Goal: Information Seeking & Learning: Learn about a topic

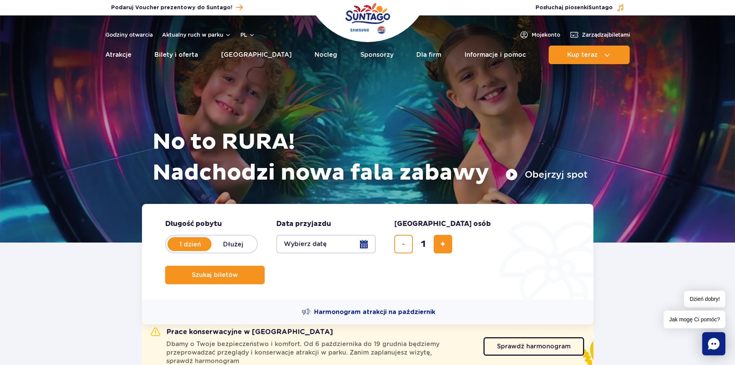
click at [188, 45] on header "Godziny otwarcia Aktualny [PERSON_NAME] w parku pl PL EN UA Moje konto Zarządza…" at bounding box center [367, 41] width 735 height 53
click at [185, 54] on link "Bilety i oferta" at bounding box center [176, 55] width 44 height 19
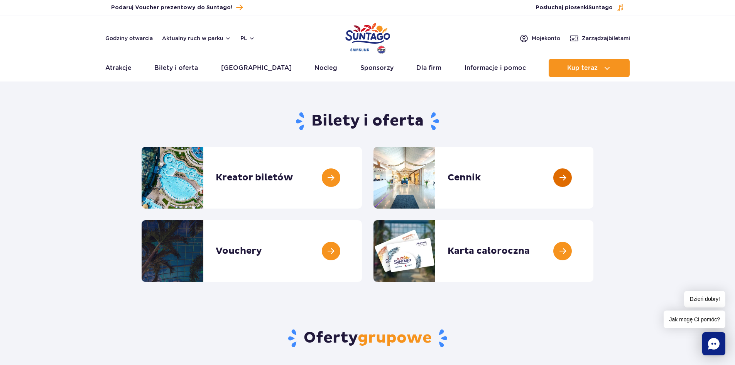
click at [594, 194] on link at bounding box center [594, 178] width 0 height 62
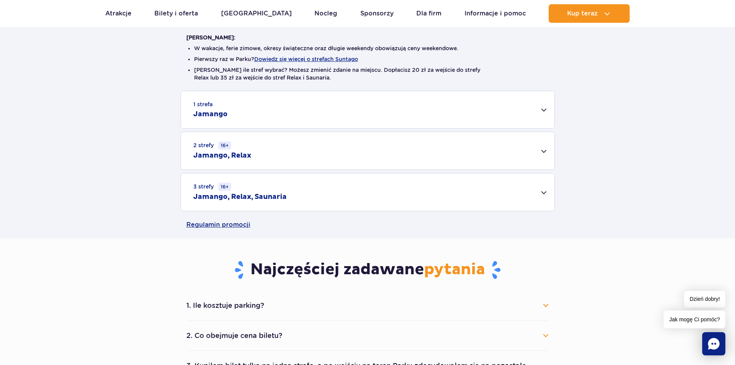
scroll to position [193, 0]
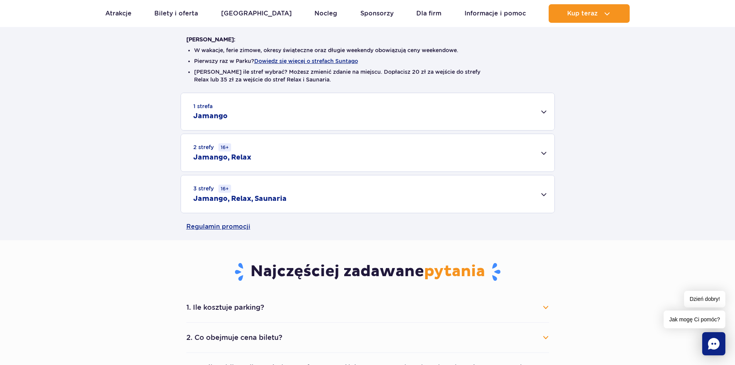
click at [333, 182] on div "3 strefy 16+ Jamango, Relax, Saunaria" at bounding box center [368, 193] width 374 height 37
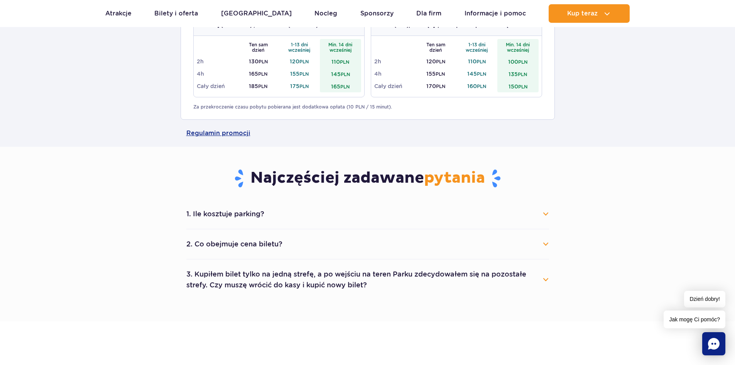
scroll to position [425, 0]
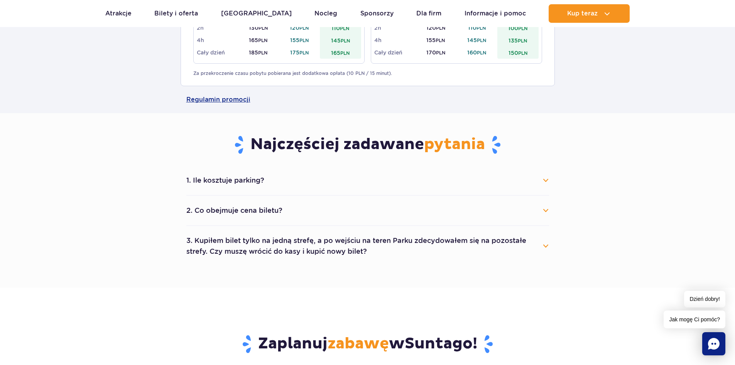
click at [283, 208] on button "2. Co obejmuje cena biletu?" at bounding box center [367, 210] width 363 height 17
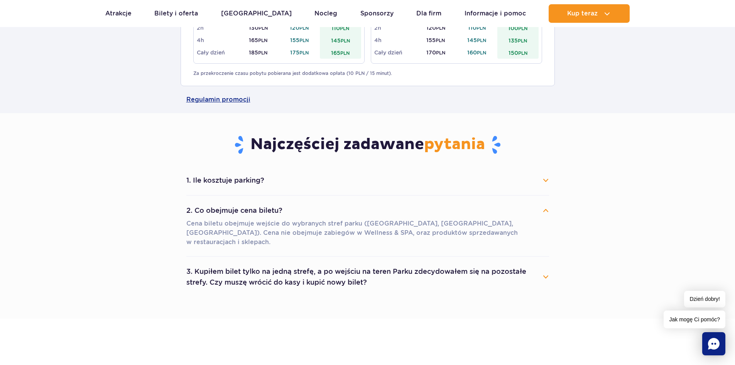
drag, startPoint x: 231, startPoint y: 210, endPoint x: 226, endPoint y: 210, distance: 5.0
click at [230, 210] on button "2. Co obejmuje cena biletu?" at bounding box center [367, 210] width 363 height 17
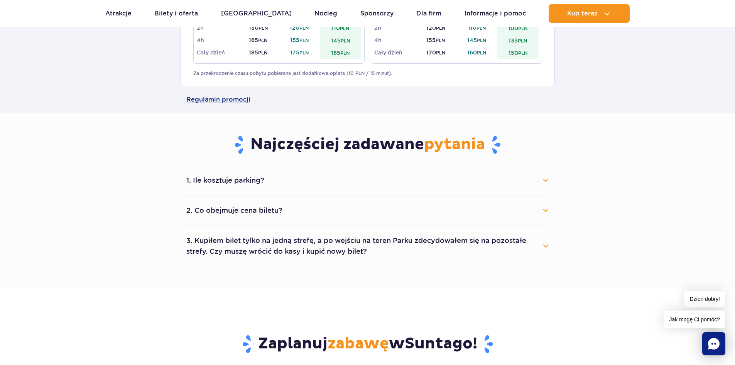
click at [225, 210] on button "2. Co obejmuje cena biletu?" at bounding box center [367, 210] width 363 height 17
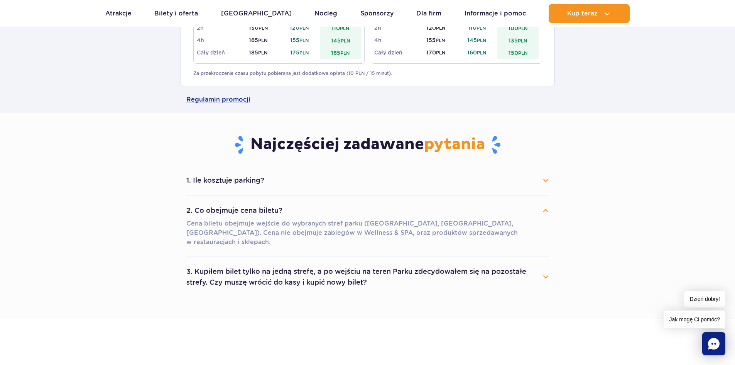
click at [224, 209] on button "2. Co obejmuje cena biletu?" at bounding box center [367, 210] width 363 height 17
click at [223, 208] on button "2. Co obejmuje cena biletu?" at bounding box center [367, 210] width 363 height 17
click at [228, 203] on button "2. Co obejmuje cena biletu?" at bounding box center [367, 210] width 363 height 17
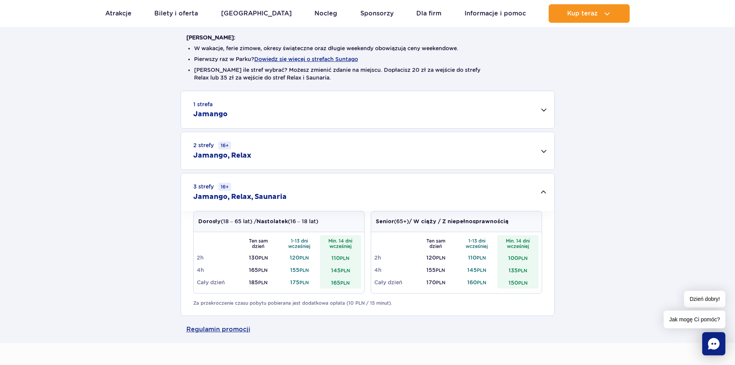
scroll to position [193, 0]
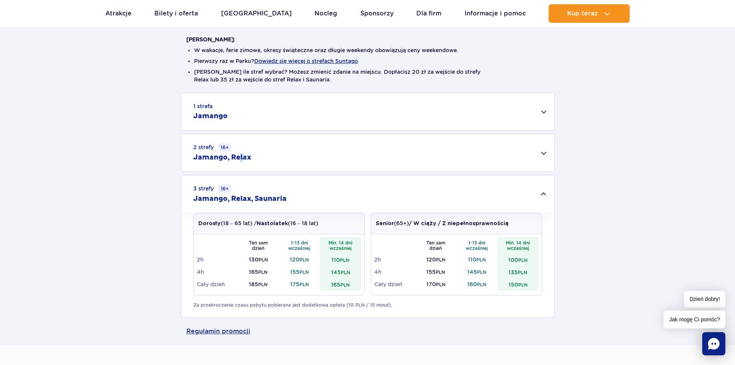
click at [240, 158] on h2 "Jamango, Relax" at bounding box center [222, 157] width 58 height 9
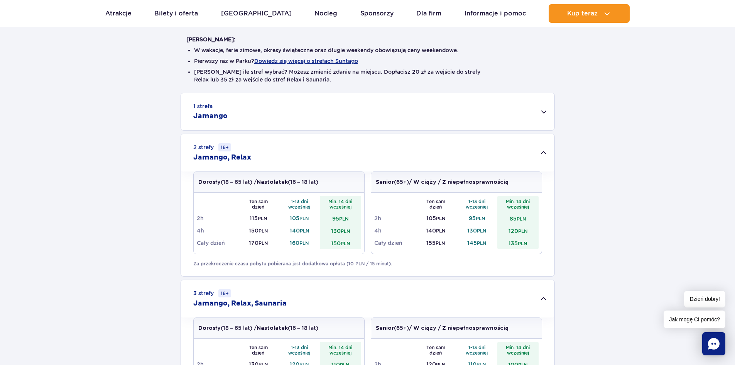
click at [232, 153] on h2 "Jamango, Relax" at bounding box center [222, 157] width 58 height 9
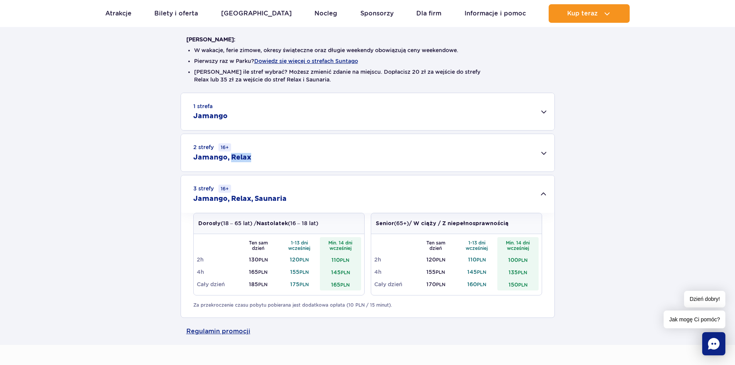
click at [232, 153] on h2 "Jamango, Relax" at bounding box center [222, 157] width 58 height 9
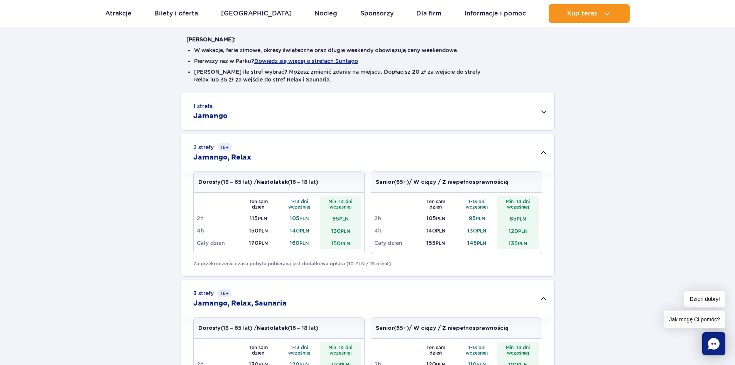
click at [239, 134] on div "2 strefy 16+ Jamango, Relax" at bounding box center [368, 152] width 374 height 37
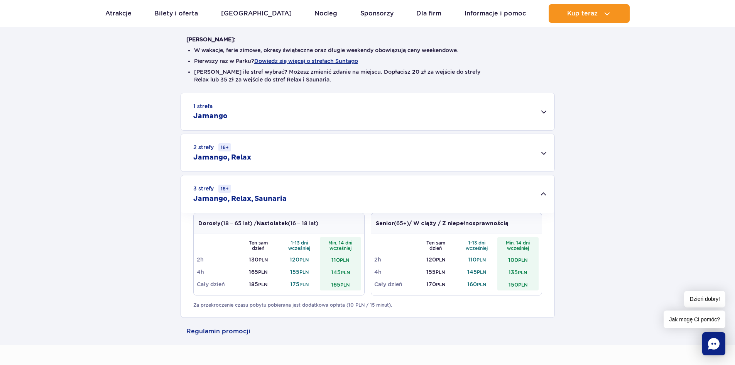
click at [249, 119] on div "1 strefa Jamango" at bounding box center [368, 111] width 374 height 37
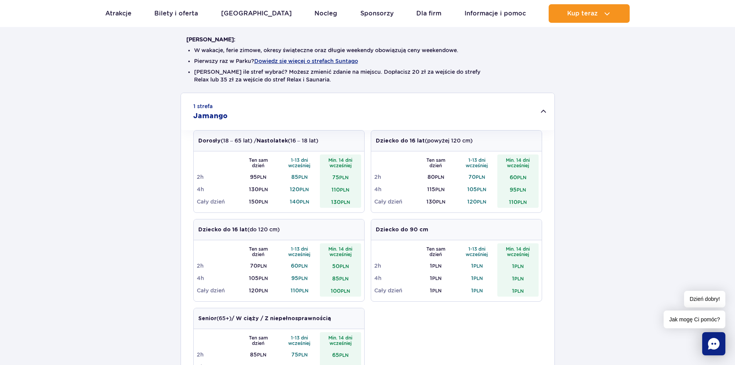
click at [249, 119] on div "1 strefa Jamango" at bounding box center [368, 111] width 374 height 37
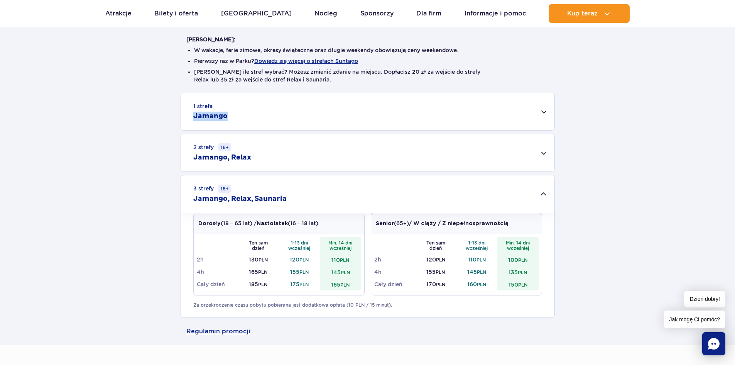
click at [249, 119] on div "1 strefa Jamango" at bounding box center [368, 111] width 374 height 37
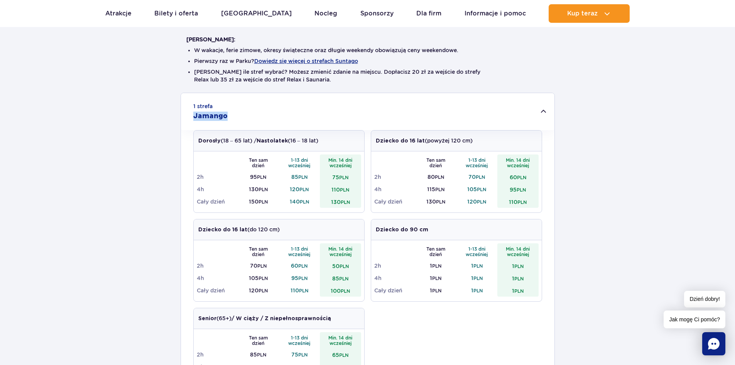
click at [249, 119] on div "1 strefa Jamango" at bounding box center [368, 111] width 374 height 37
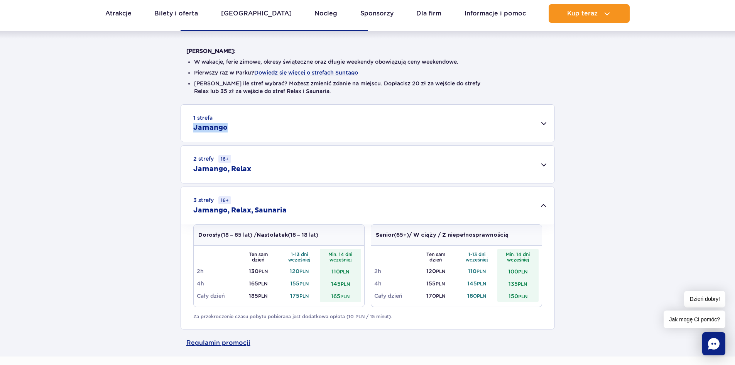
scroll to position [232, 0]
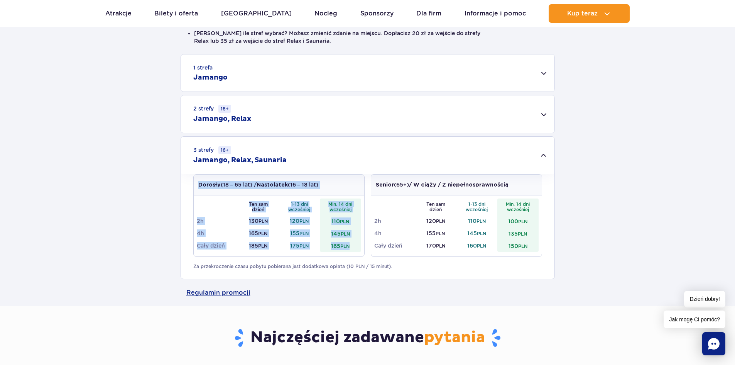
drag, startPoint x: 353, startPoint y: 249, endPoint x: 149, endPoint y: 172, distance: 218.2
click at [152, 184] on div "1 strefa Jamango Dorosły (18 – 65 lat) / Nastolatek (16 – 18 lat) Ten sam dzień…" at bounding box center [367, 166] width 735 height 225
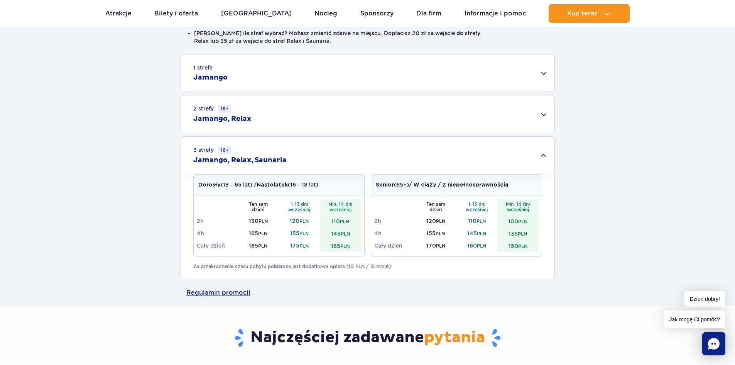
click at [143, 165] on div "1 strefa Jamango Dorosły (18 – 65 lat) / Nastolatek (16 – 18 lat) Ten sam dzień…" at bounding box center [367, 166] width 735 height 225
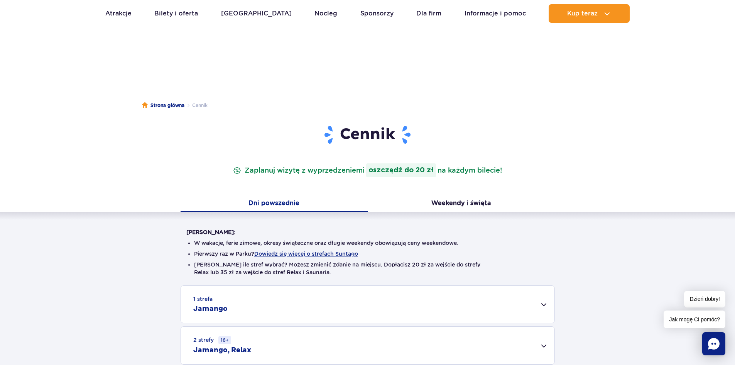
scroll to position [0, 0]
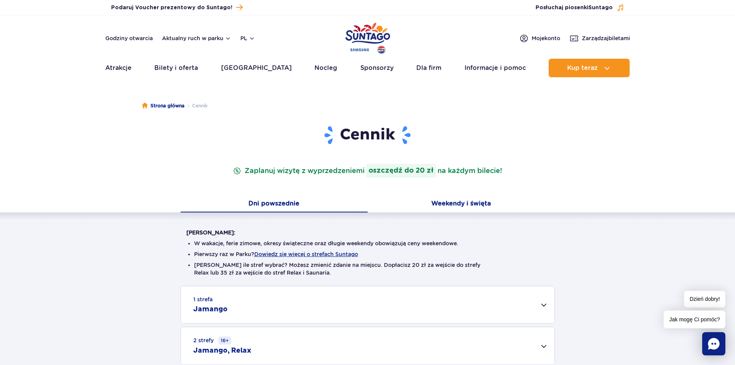
click at [451, 199] on button "Weekendy i święta" at bounding box center [461, 204] width 187 height 16
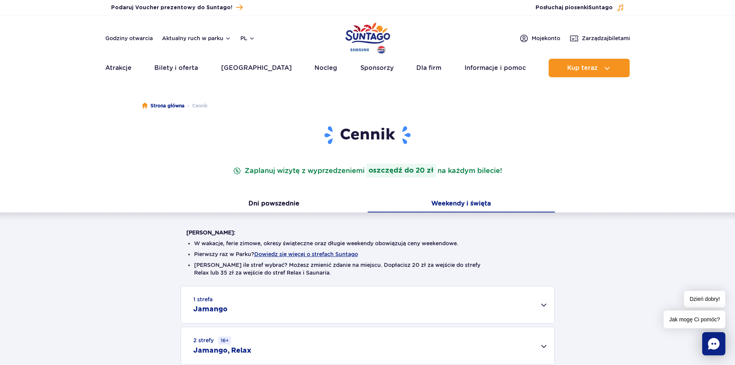
click at [451, 199] on button "Weekendy i święta" at bounding box center [461, 204] width 187 height 16
click at [427, 210] on button "Weekendy i święta" at bounding box center [461, 204] width 187 height 16
drag, startPoint x: 276, startPoint y: 198, endPoint x: 274, endPoint y: 205, distance: 6.4
click at [274, 205] on button "Dni powszednie" at bounding box center [274, 204] width 187 height 16
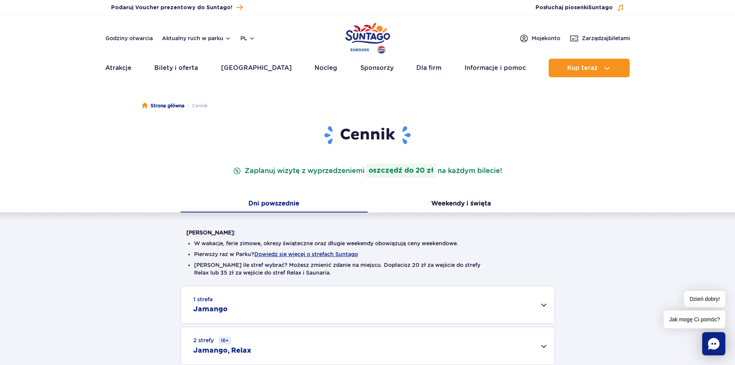
click at [274, 205] on button "Dni powszednie" at bounding box center [274, 204] width 187 height 16
drag, startPoint x: 274, startPoint y: 205, endPoint x: 364, endPoint y: 213, distance: 89.9
click at [277, 205] on button "Dni powszednie" at bounding box center [274, 204] width 187 height 16
click at [439, 214] on div "Warto wiedzieć: W wakacje, ferie zimowe, okresy świąteczne oraz długie weekendy…" at bounding box center [367, 361] width 735 height 298
click at [440, 204] on button "Weekendy i święta" at bounding box center [461, 204] width 187 height 16
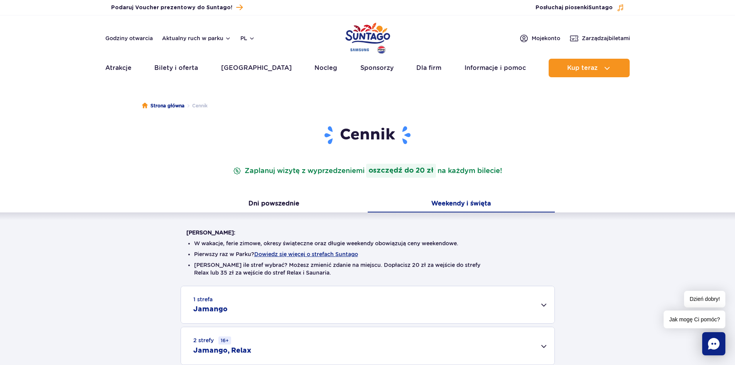
click at [440, 204] on button "Weekendy i święta" at bounding box center [461, 204] width 187 height 16
drag, startPoint x: 440, startPoint y: 204, endPoint x: 422, endPoint y: 205, distance: 17.8
click at [428, 205] on button "Weekendy i święta" at bounding box center [461, 204] width 187 height 16
click at [321, 212] on button "Dni powszednie" at bounding box center [274, 204] width 187 height 16
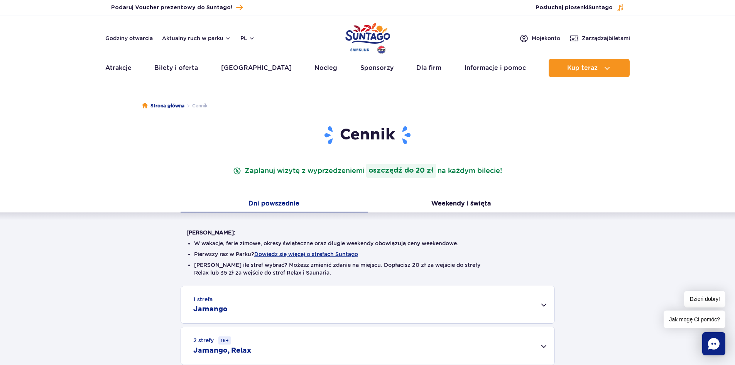
click at [314, 210] on button "Dni powszednie" at bounding box center [274, 204] width 187 height 16
